Goal: Transaction & Acquisition: Purchase product/service

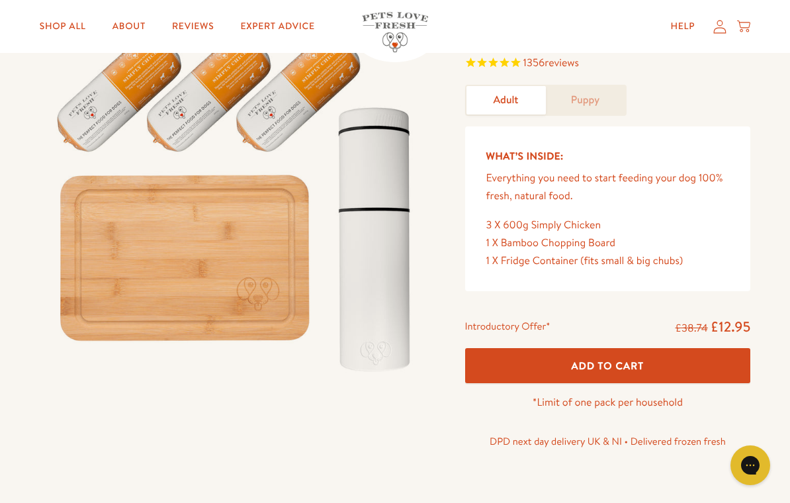
scroll to position [116, 0]
click at [626, 362] on span "Add To Cart" at bounding box center [607, 366] width 73 height 14
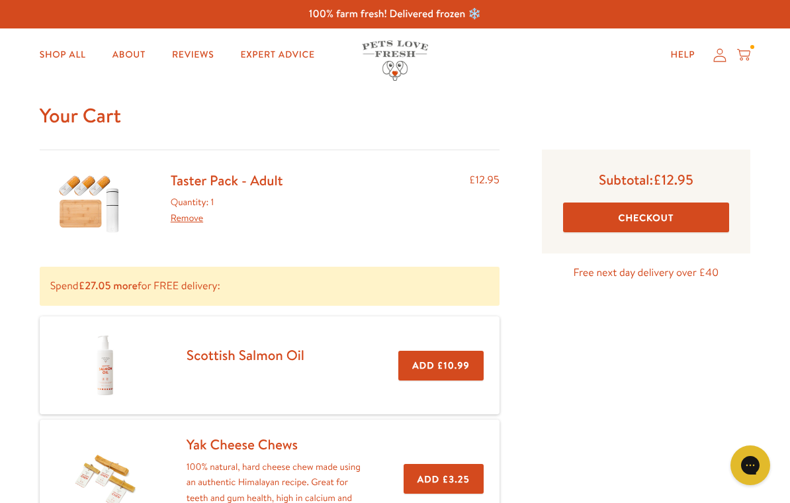
click at [58, 61] on link "Shop All" at bounding box center [63, 55] width 68 height 26
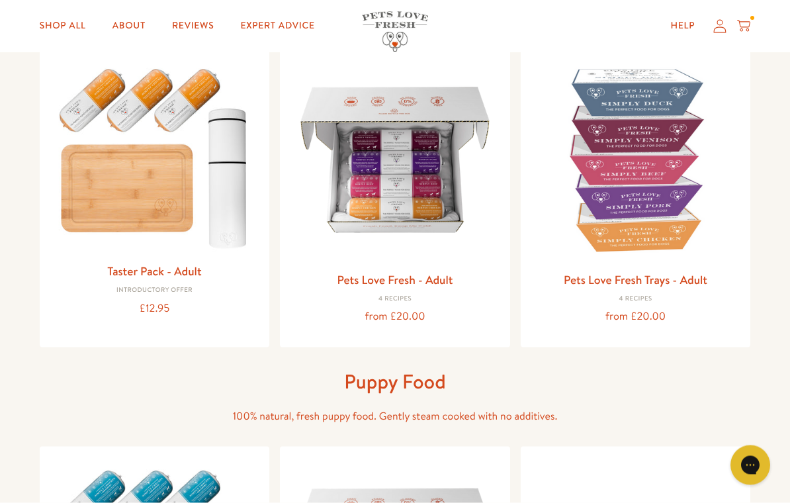
scroll to position [156, 0]
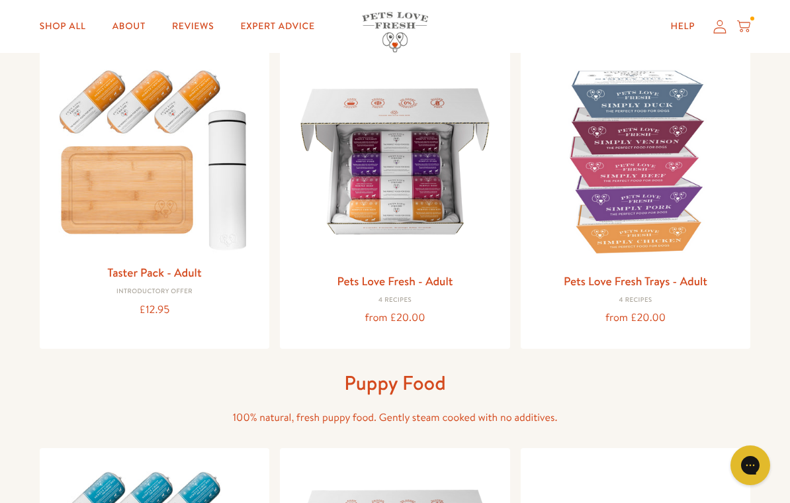
click at [658, 302] on div "Pets Love Fresh Trays - Adult 4 Recipes from £20.00" at bounding box center [636, 299] width 209 height 56
click at [639, 287] on link "Pets Love Fresh Trays - Adult" at bounding box center [636, 281] width 144 height 17
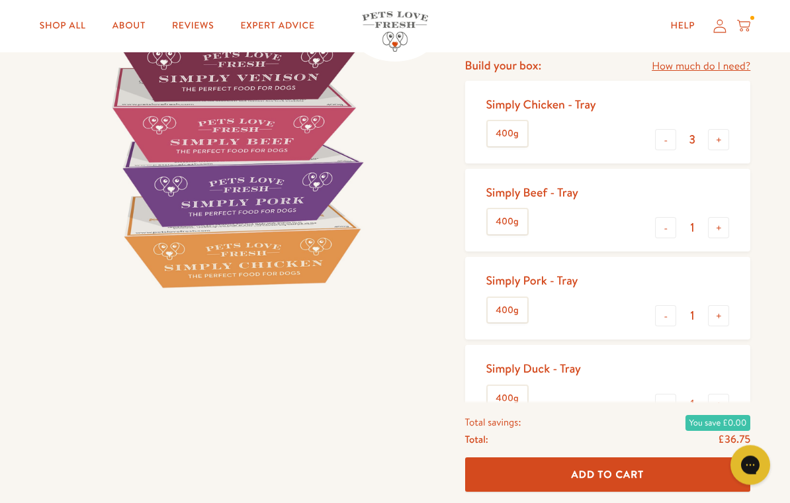
scroll to position [167, 0]
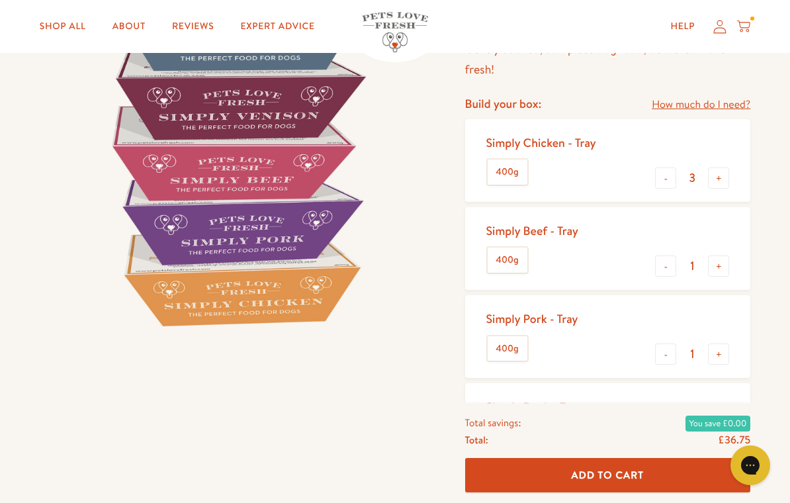
click at [661, 181] on button "-" at bounding box center [665, 177] width 21 height 21
click at [663, 175] on button "-" at bounding box center [665, 177] width 21 height 21
click at [666, 175] on button "-" at bounding box center [665, 177] width 21 height 21
type input "0"
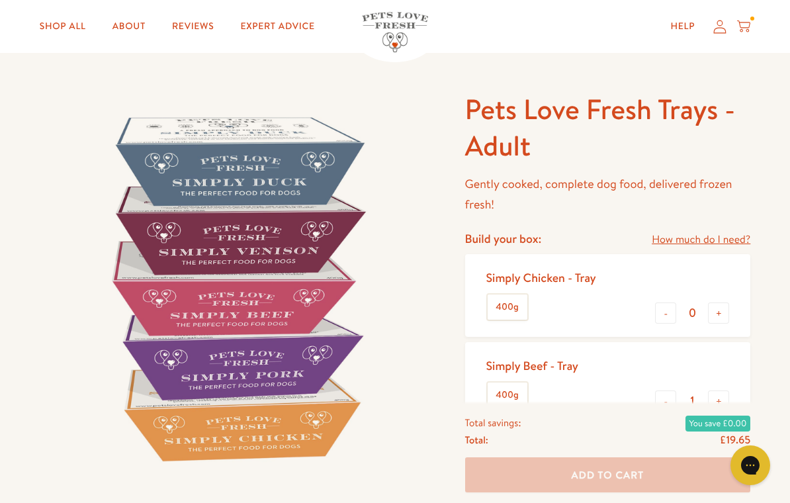
scroll to position [0, 0]
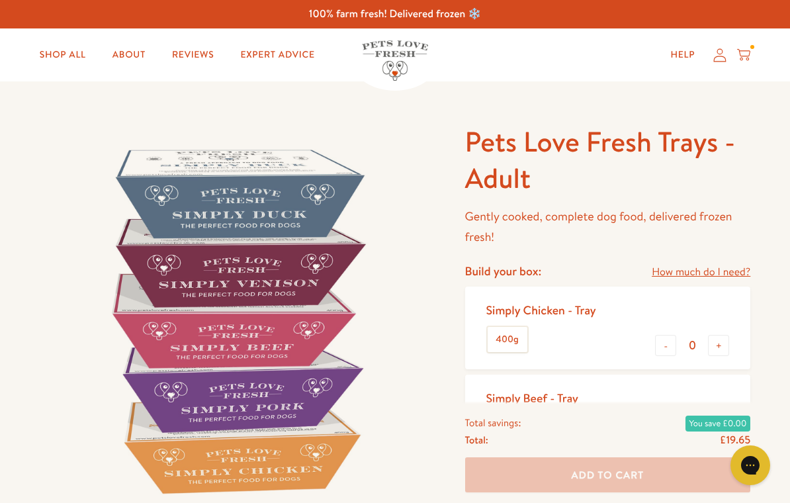
click at [744, 53] on icon at bounding box center [743, 55] width 13 height 15
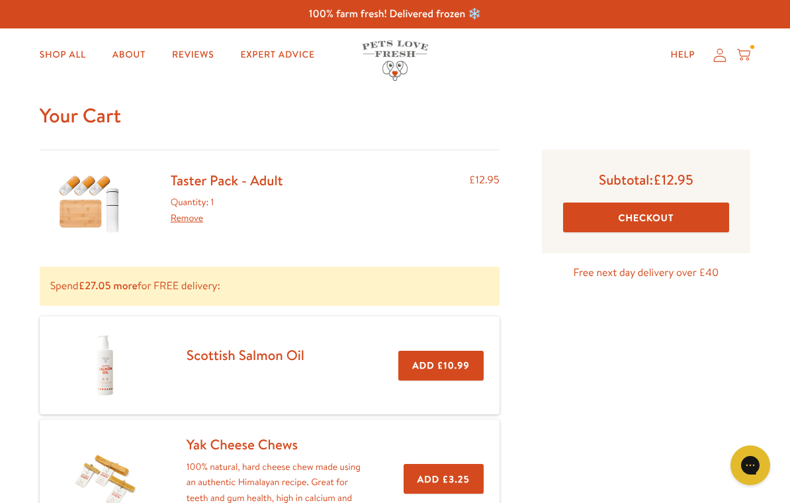
click at [666, 214] on button "Checkout" at bounding box center [646, 218] width 166 height 30
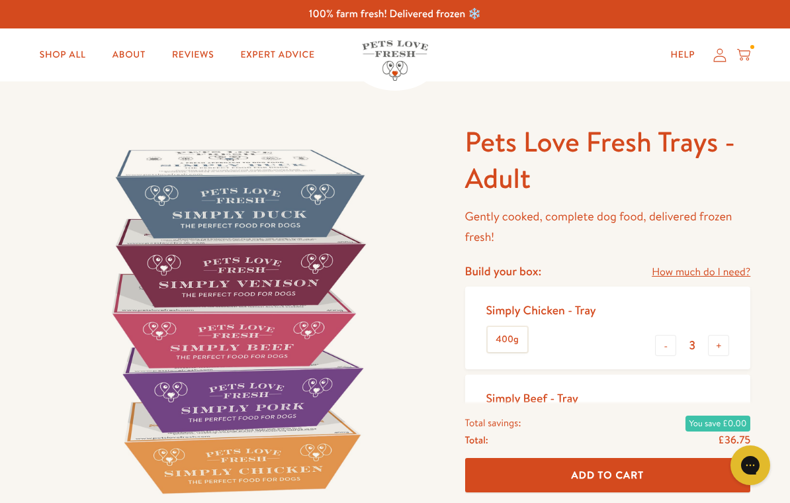
click at [745, 56] on icon at bounding box center [743, 55] width 13 height 15
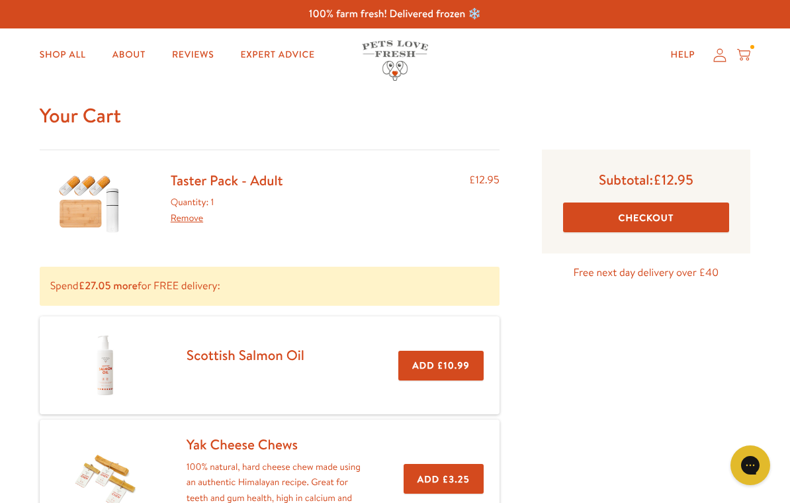
click at [189, 219] on link "Remove" at bounding box center [187, 217] width 32 height 13
